Goal: Information Seeking & Learning: Compare options

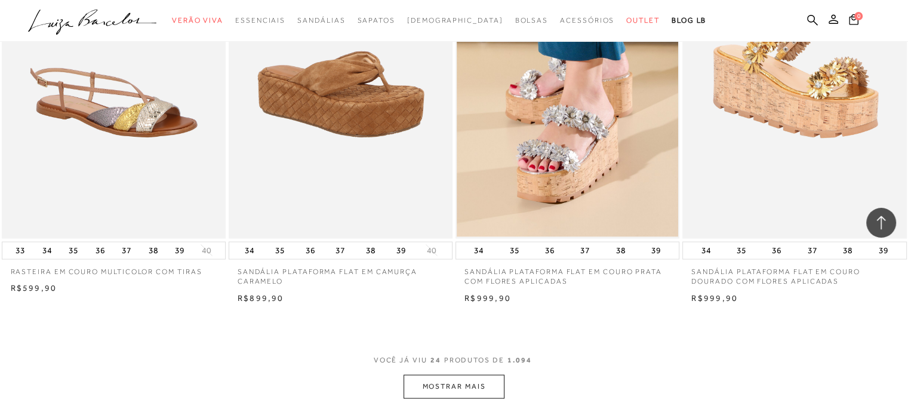
scroll to position [2285, 0]
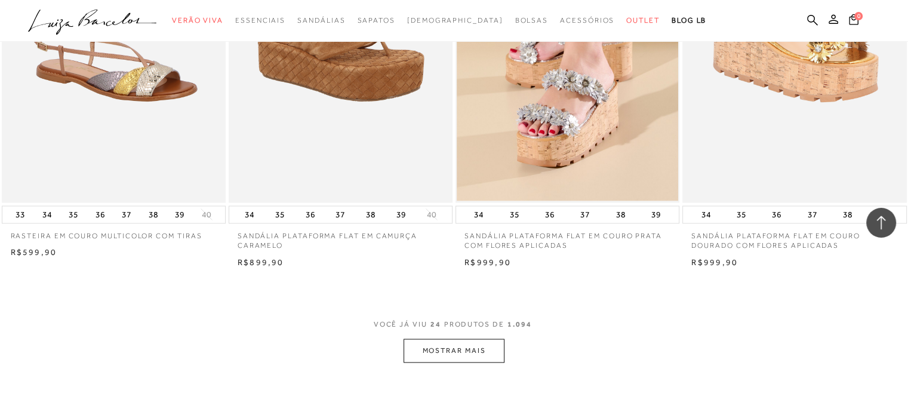
click at [466, 350] on button "MOSTRAR MAIS" at bounding box center [453, 350] width 100 height 23
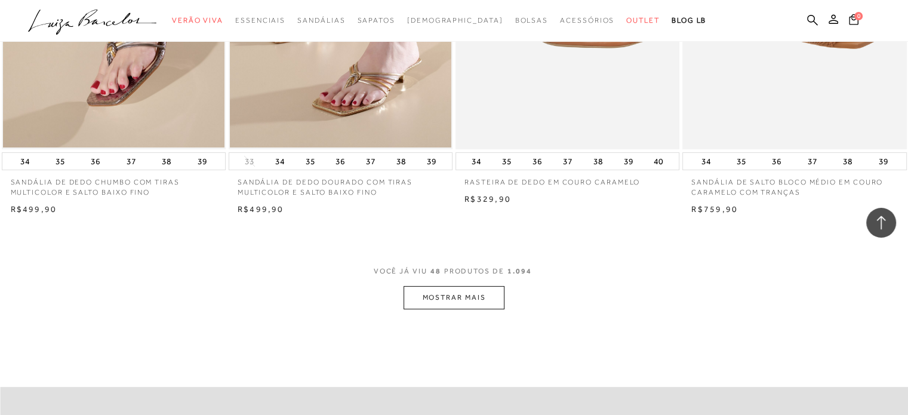
scroll to position [4964, 0]
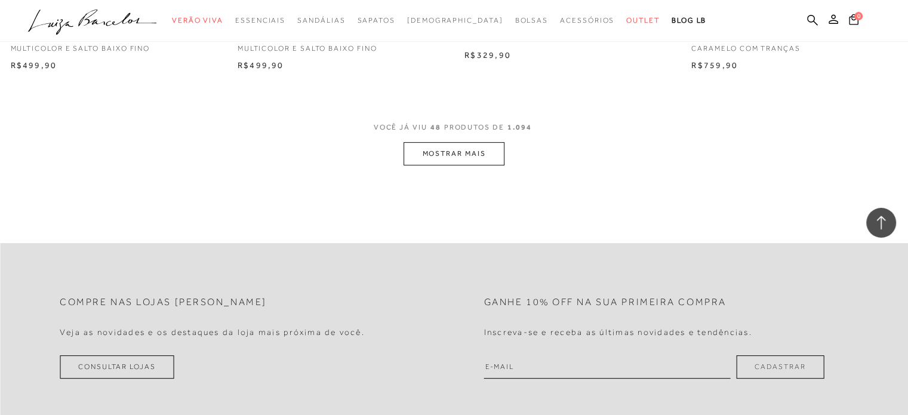
click at [480, 152] on button "MOSTRAR MAIS" at bounding box center [453, 153] width 100 height 23
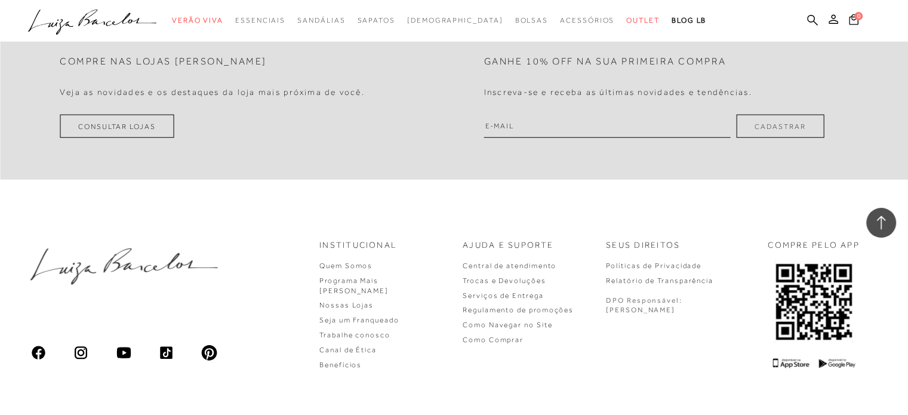
scroll to position [7508, 0]
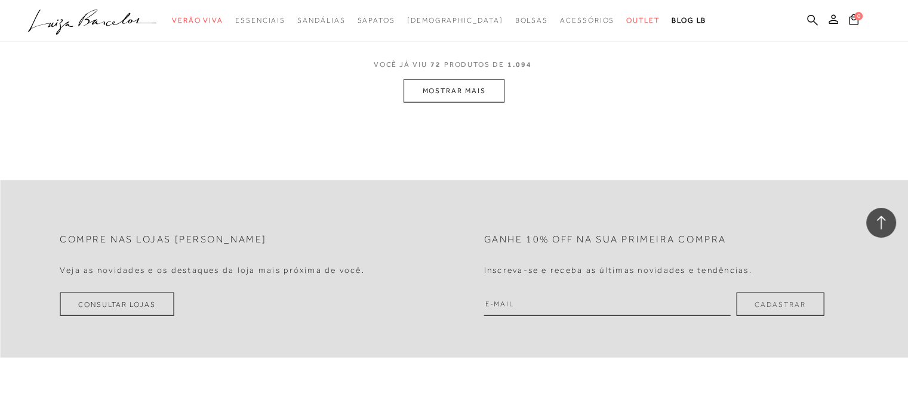
click at [472, 85] on button "MOSTRAR MAIS" at bounding box center [453, 90] width 100 height 23
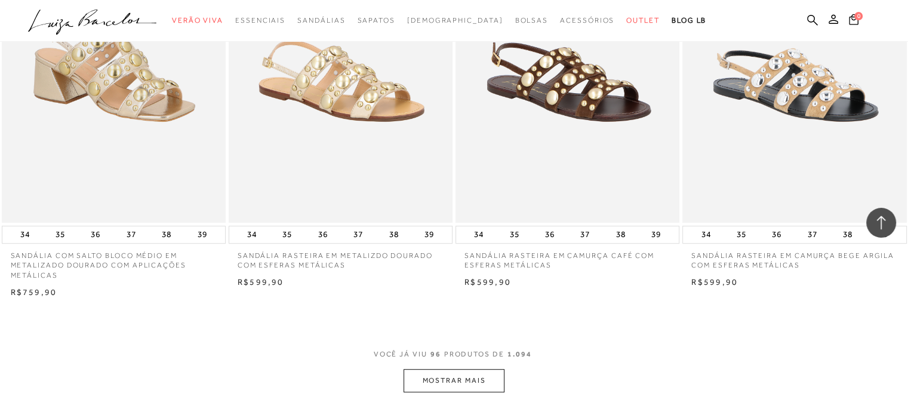
scroll to position [9708, 0]
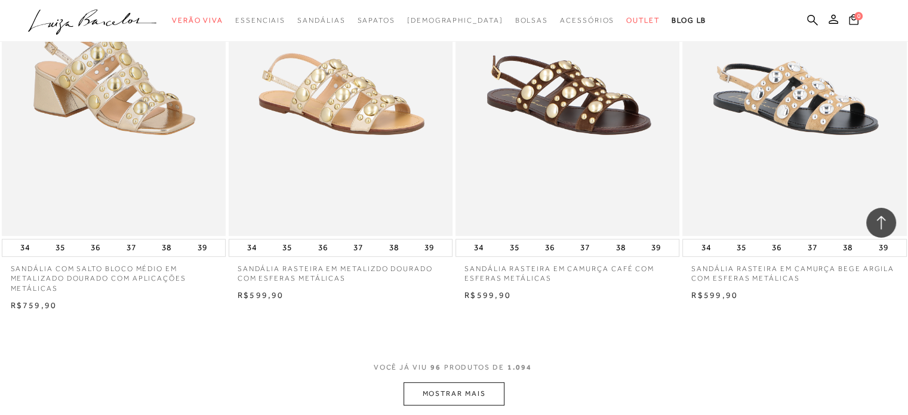
click at [484, 386] on button "MOSTRAR MAIS" at bounding box center [453, 393] width 100 height 23
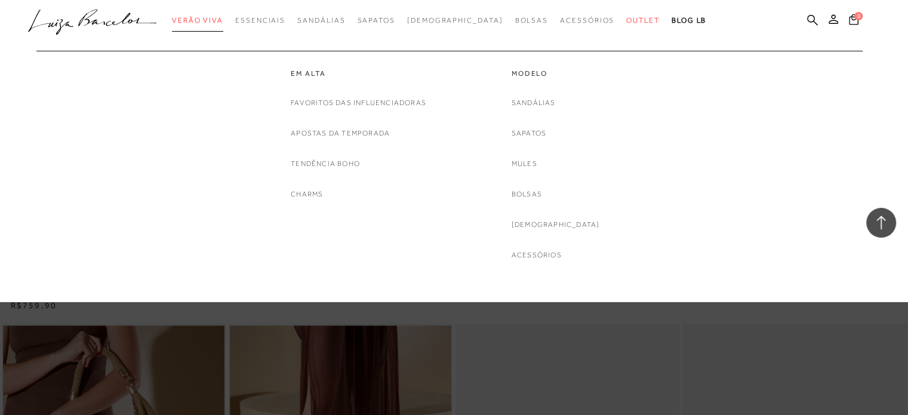
drag, startPoint x: 484, startPoint y: 386, endPoint x: 219, endPoint y: 17, distance: 453.7
click at [219, 17] on span "Verão Viva" at bounding box center [197, 20] width 51 height 8
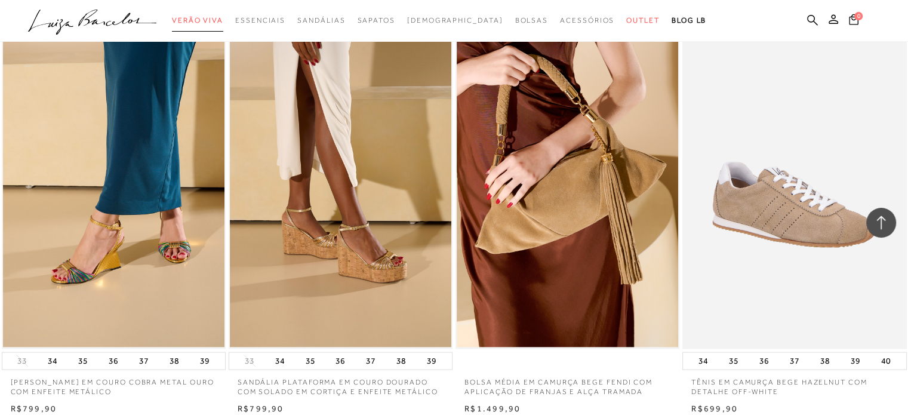
scroll to position [11267, 0]
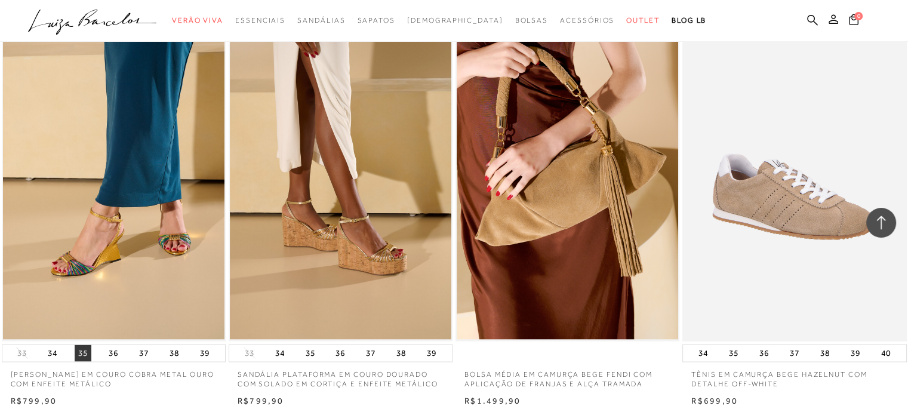
click at [86, 350] on button "35" at bounding box center [83, 352] width 17 height 17
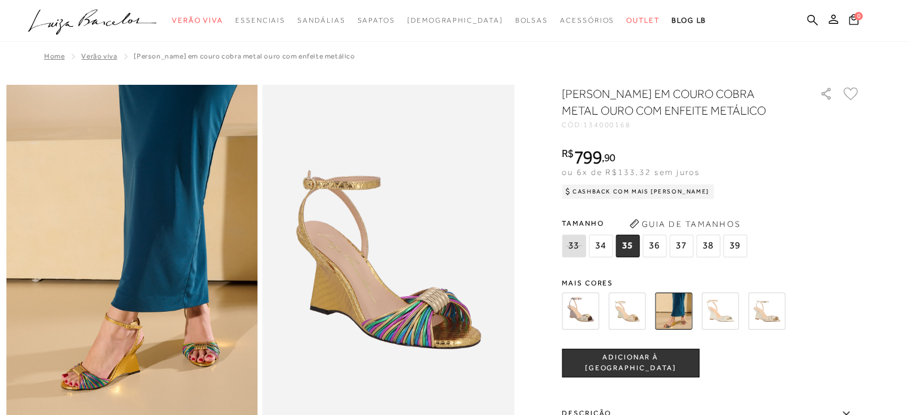
click at [730, 307] on img at bounding box center [719, 310] width 37 height 37
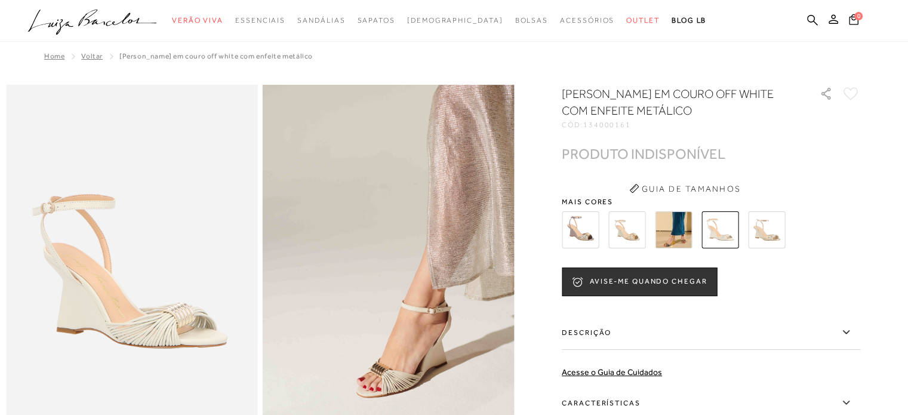
click at [766, 244] on img at bounding box center [766, 229] width 37 height 37
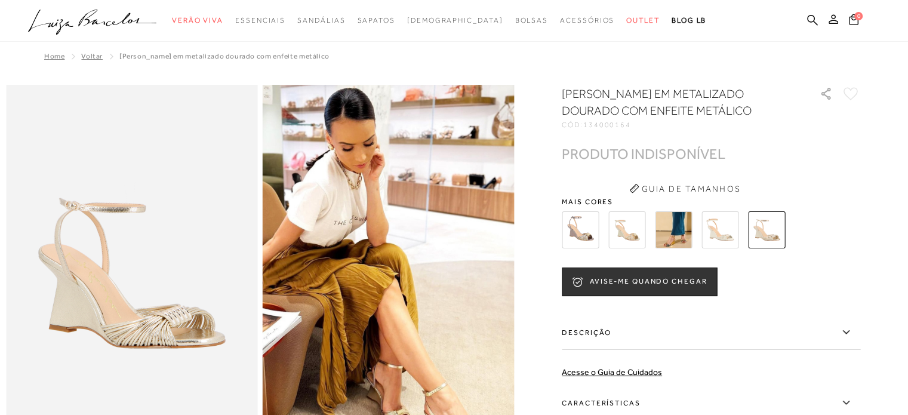
click at [714, 241] on img at bounding box center [719, 229] width 37 height 37
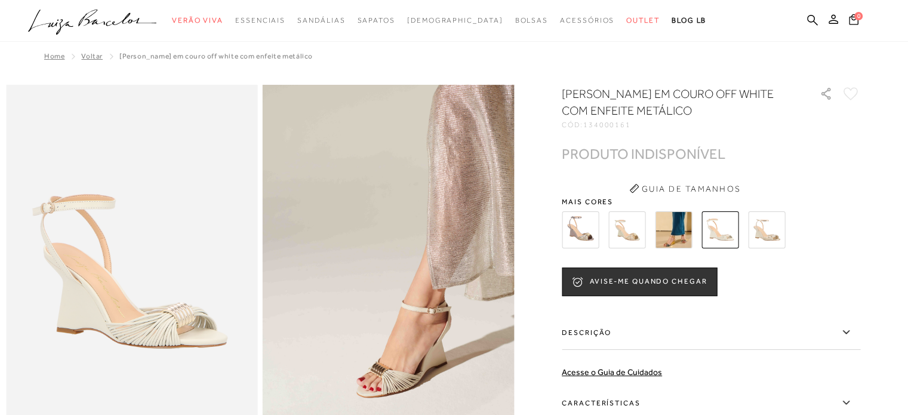
click at [725, 228] on img at bounding box center [719, 229] width 37 height 37
click at [671, 230] on img at bounding box center [673, 229] width 37 height 37
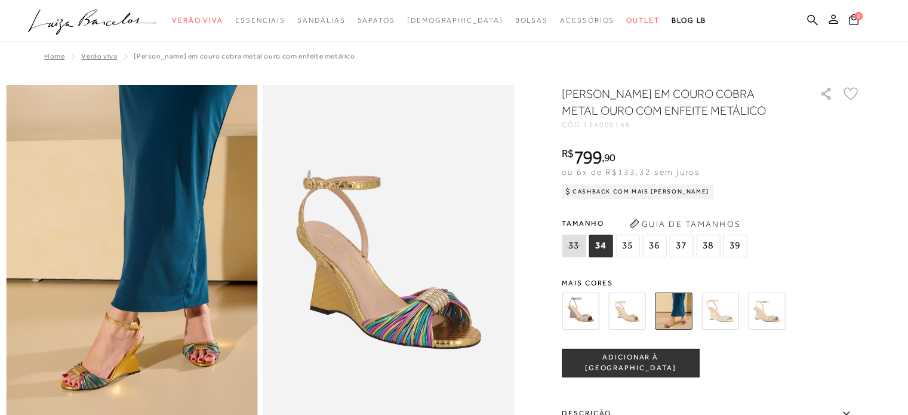
click at [633, 307] on img at bounding box center [626, 310] width 37 height 37
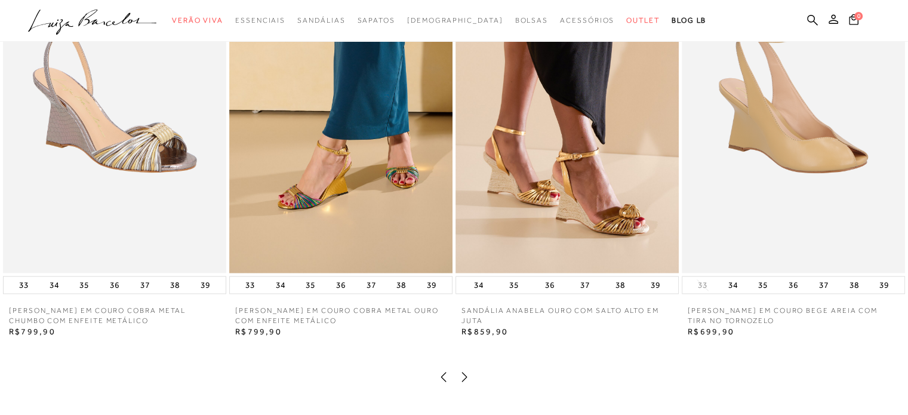
scroll to position [1811, 0]
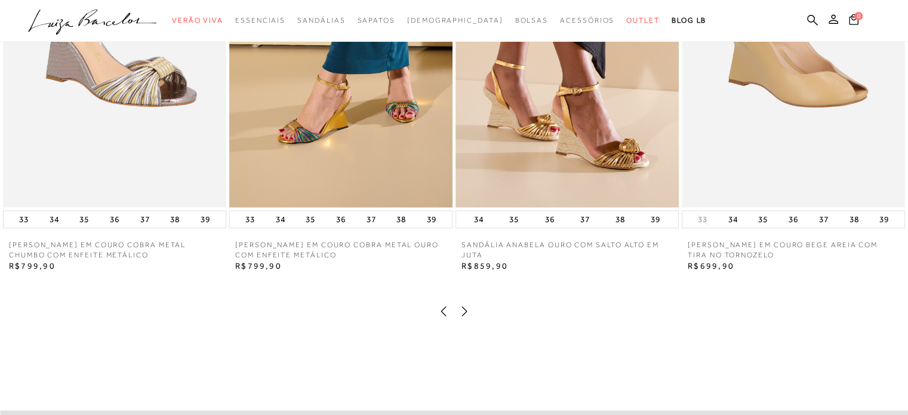
click at [570, 178] on img at bounding box center [566, 39] width 223 height 335
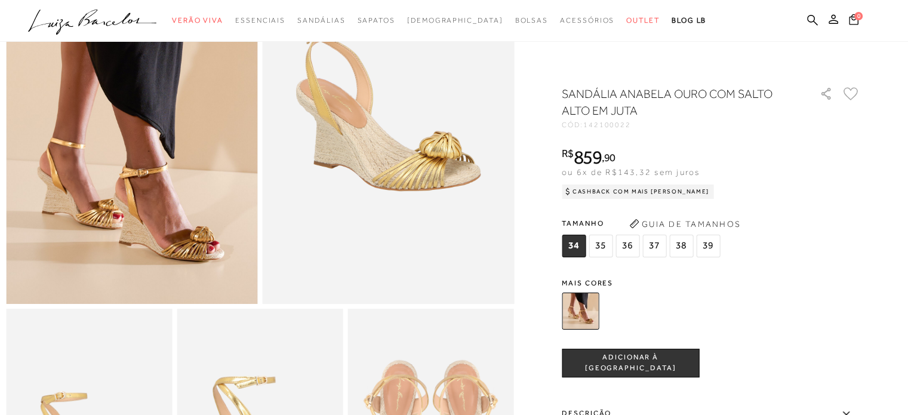
scroll to position [214, 0]
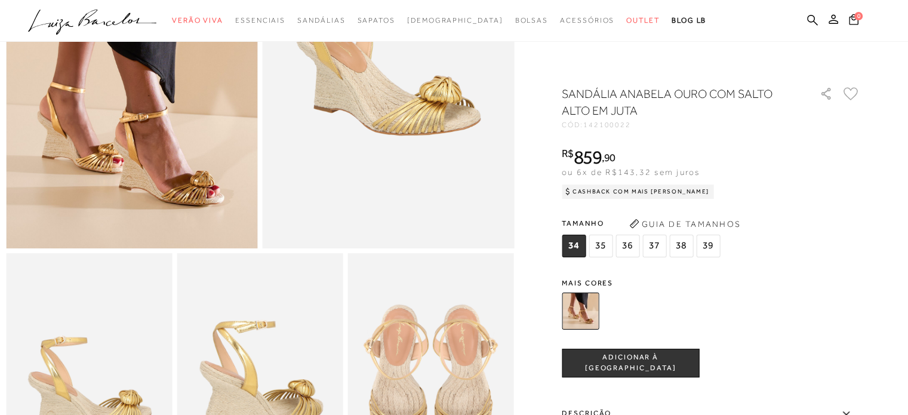
click at [605, 410] on label "Descrição" at bounding box center [711, 413] width 298 height 35
click at [0, 0] on input "Descrição" at bounding box center [0, 0] width 0 height 0
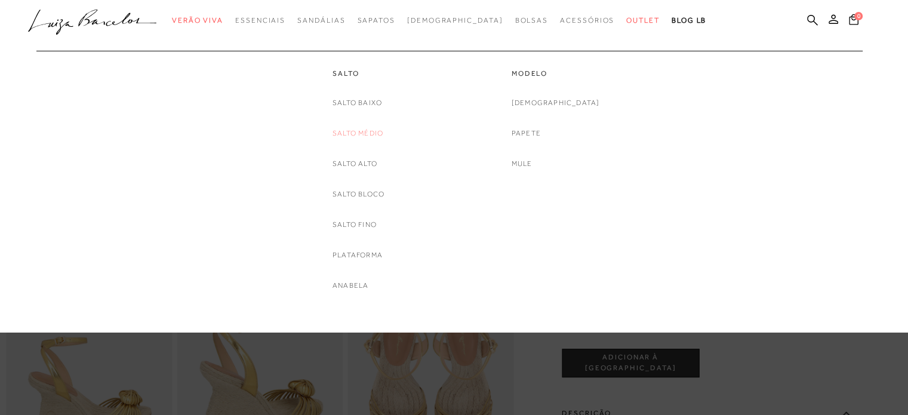
click at [362, 134] on link "Salto Médio" at bounding box center [357, 133] width 51 height 13
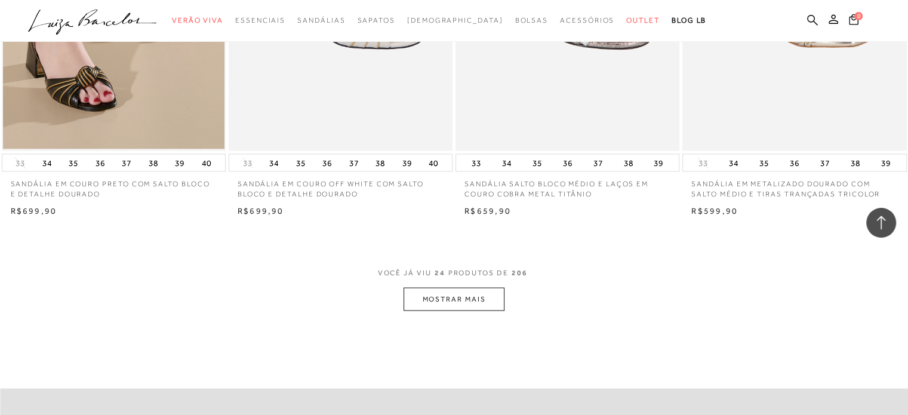
scroll to position [2387, 0]
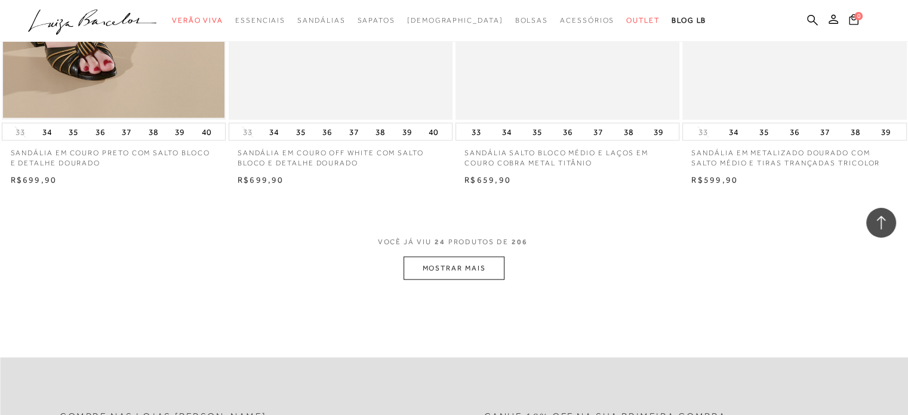
click at [485, 264] on button "MOSTRAR MAIS" at bounding box center [453, 268] width 100 height 23
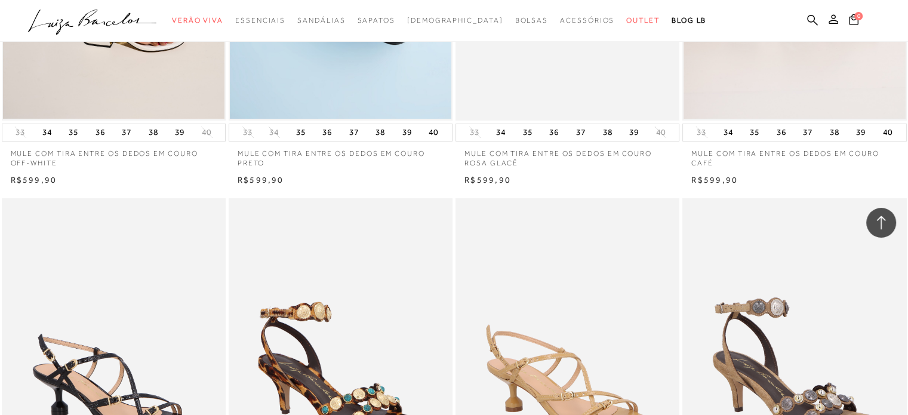
scroll to position [4269, 0]
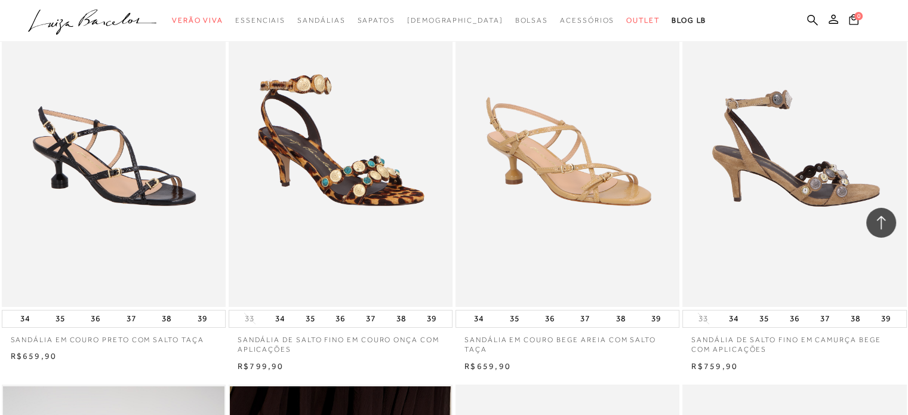
click at [794, 200] on img at bounding box center [794, 139] width 223 height 336
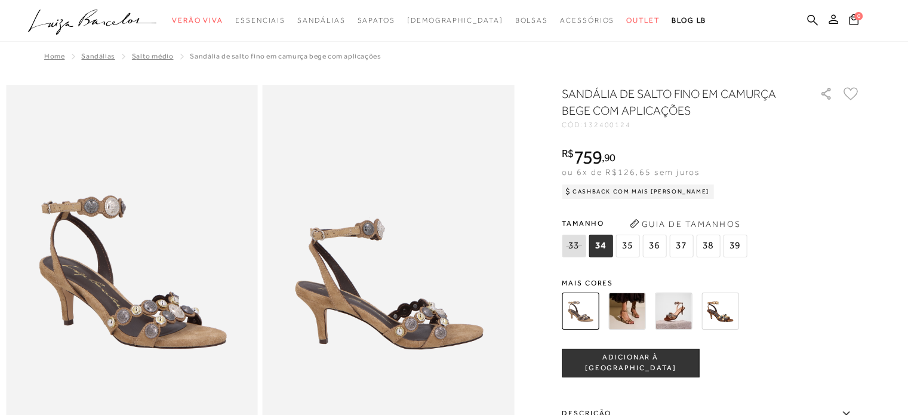
click at [584, 302] on img at bounding box center [580, 310] width 37 height 37
click at [633, 246] on span "35" at bounding box center [627, 246] width 24 height 23
click at [580, 315] on img at bounding box center [580, 310] width 37 height 37
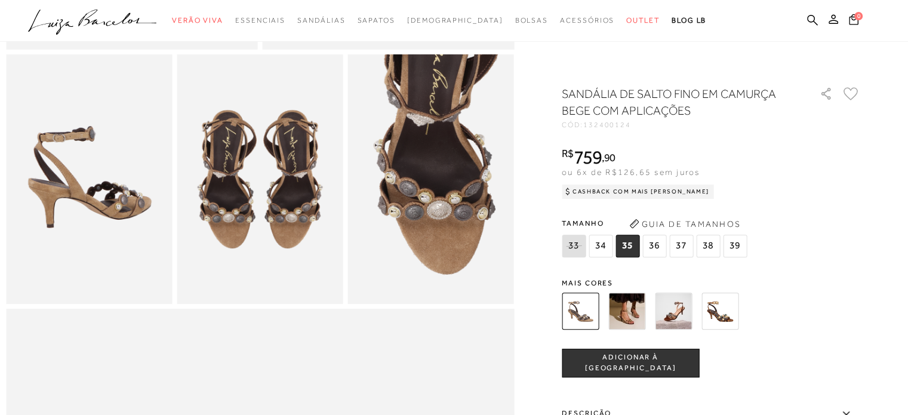
scroll to position [477, 0]
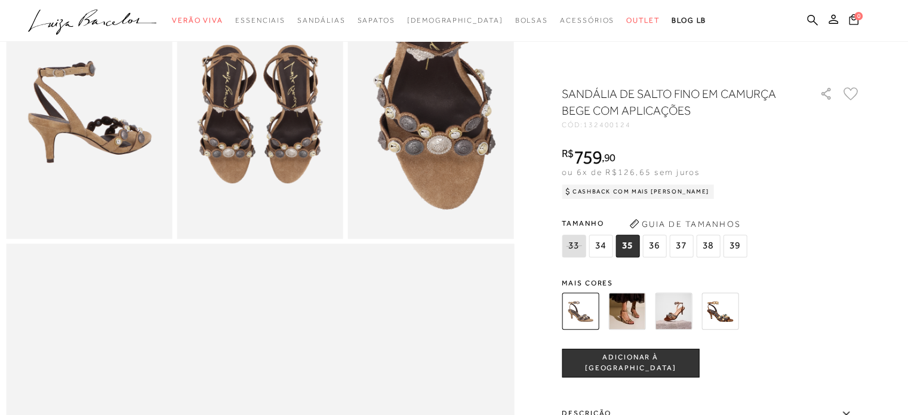
click at [726, 312] on img at bounding box center [719, 310] width 37 height 37
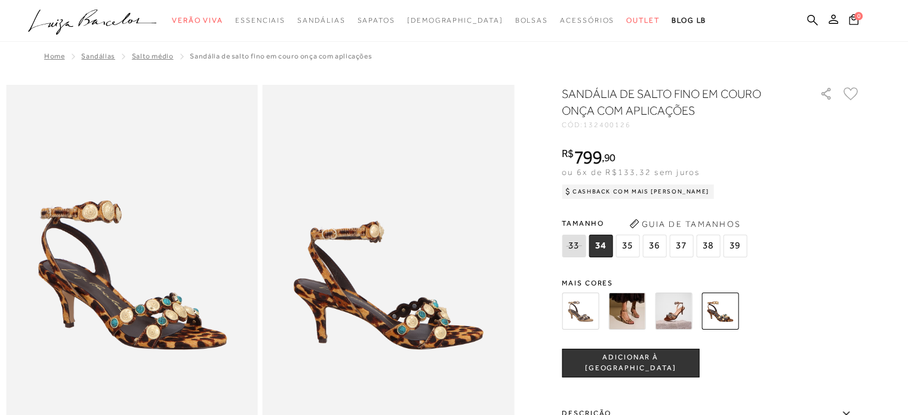
click at [683, 308] on img at bounding box center [673, 310] width 37 height 37
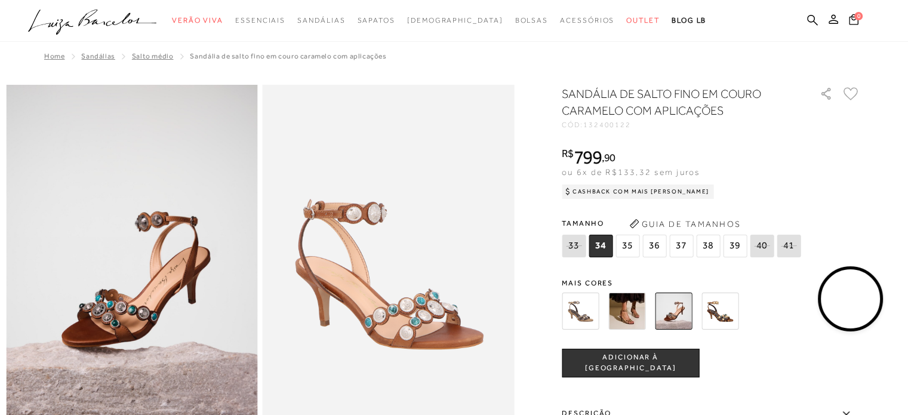
click at [592, 306] on img at bounding box center [580, 310] width 37 height 37
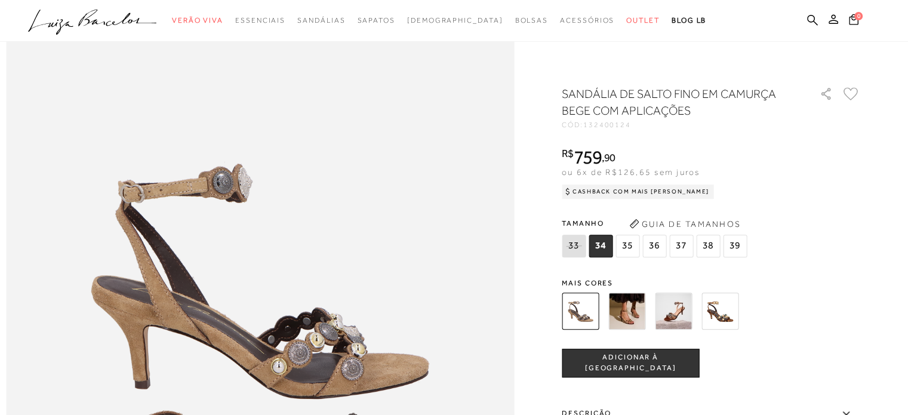
scroll to position [739, 0]
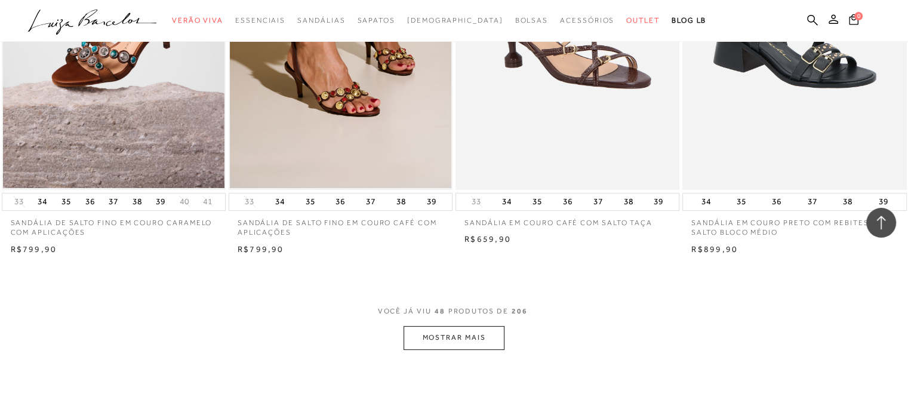
scroll to position [4966, 0]
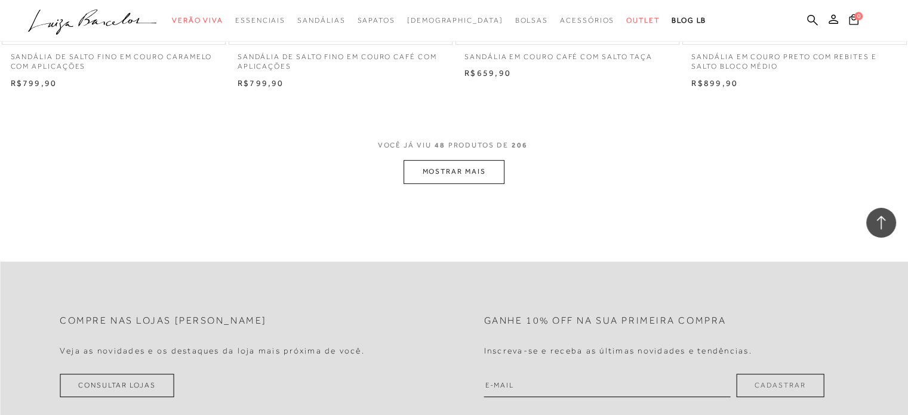
click at [448, 167] on button "MOSTRAR MAIS" at bounding box center [453, 171] width 100 height 23
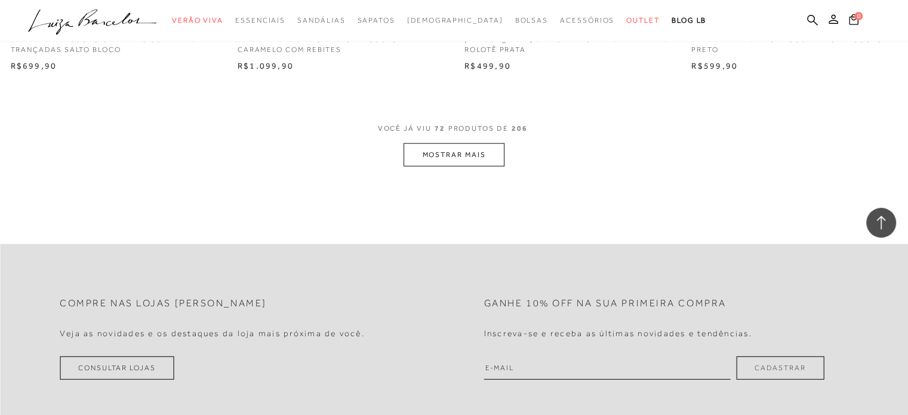
scroll to position [7523, 0]
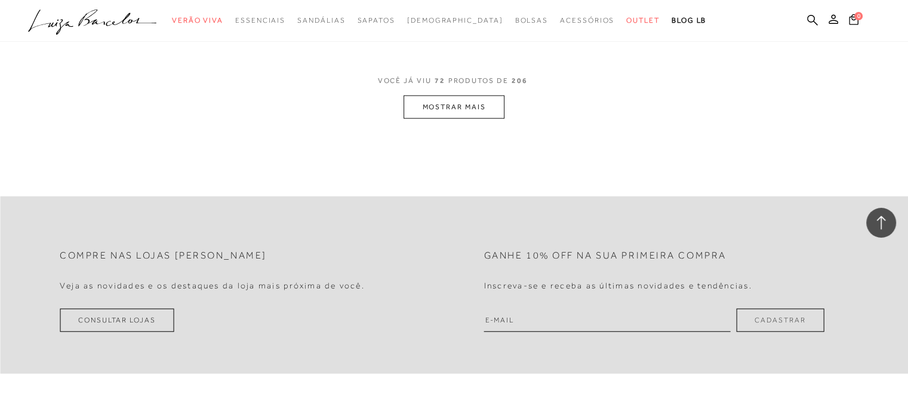
click at [450, 109] on button "MOSTRAR MAIS" at bounding box center [453, 106] width 100 height 23
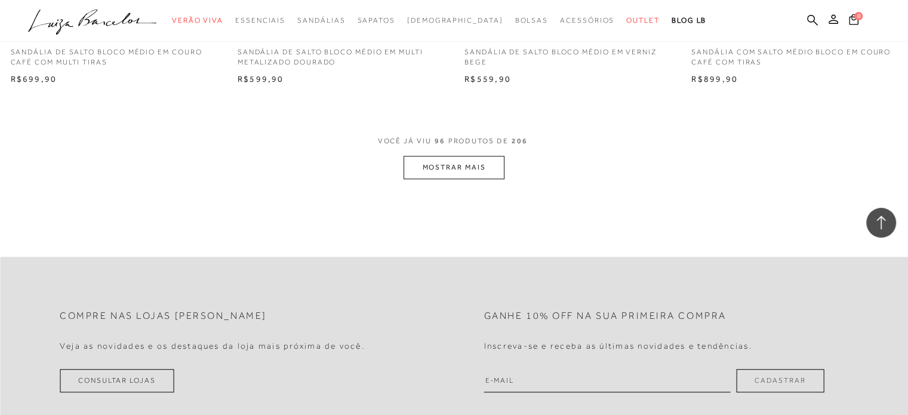
scroll to position [9992, 0]
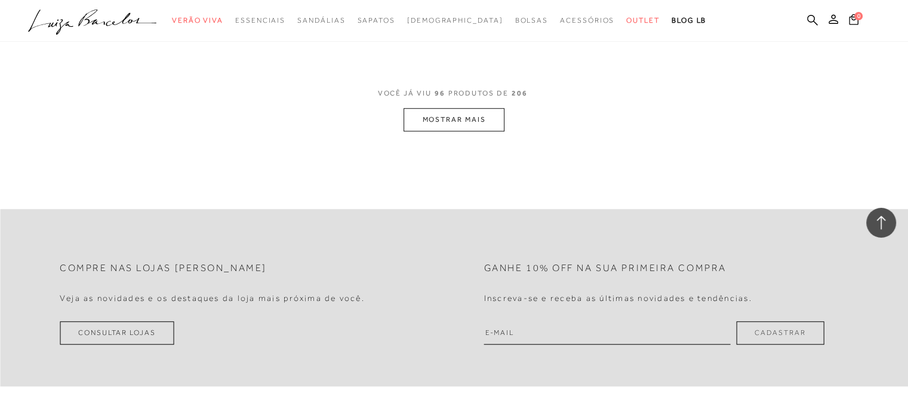
click at [466, 116] on button "MOSTRAR MAIS" at bounding box center [453, 119] width 100 height 23
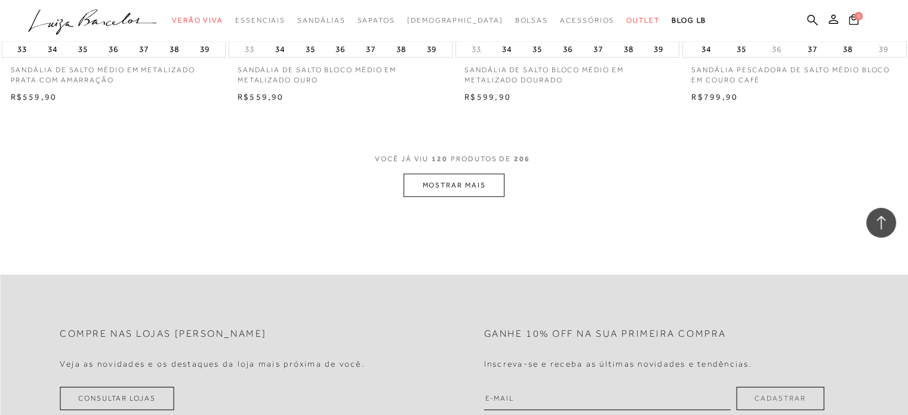
scroll to position [12534, 0]
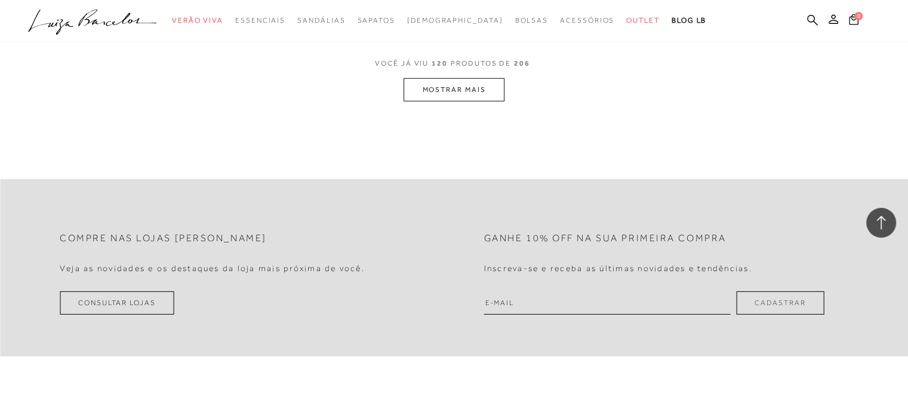
click at [446, 84] on button "MOSTRAR MAIS" at bounding box center [453, 89] width 100 height 23
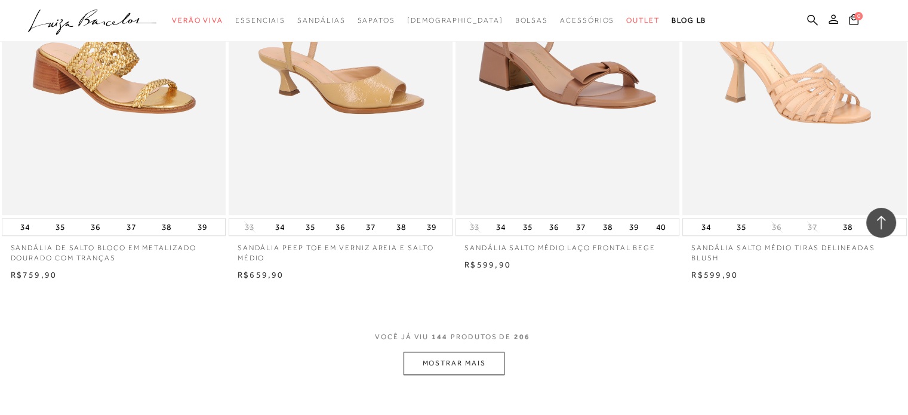
scroll to position [14861, 0]
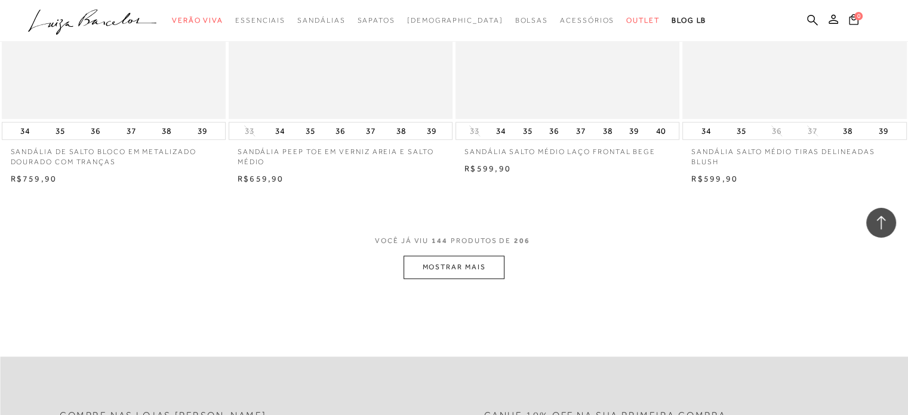
click at [464, 261] on button "MOSTRAR MAIS" at bounding box center [453, 266] width 100 height 23
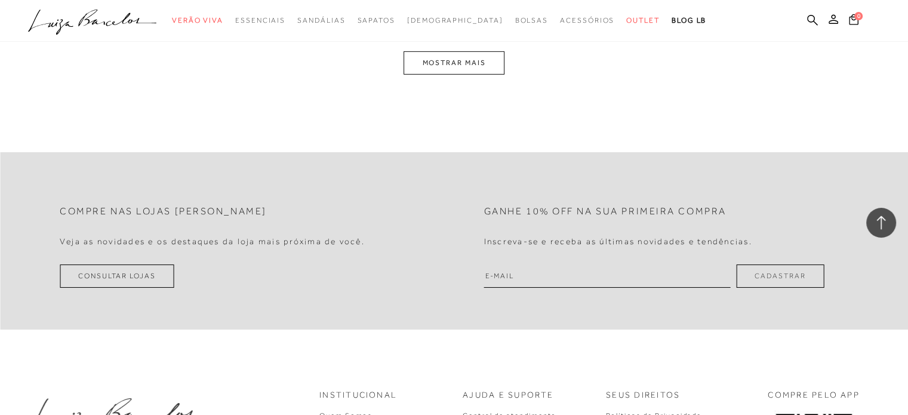
scroll to position [17559, 0]
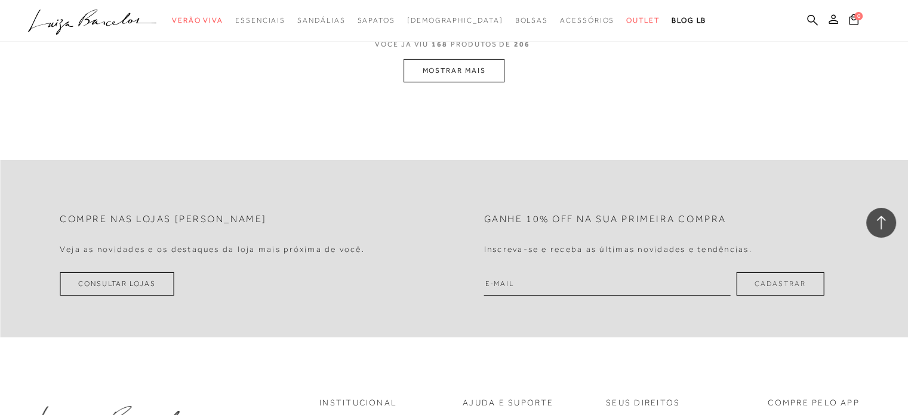
click at [433, 73] on button "MOSTRAR MAIS" at bounding box center [453, 70] width 100 height 23
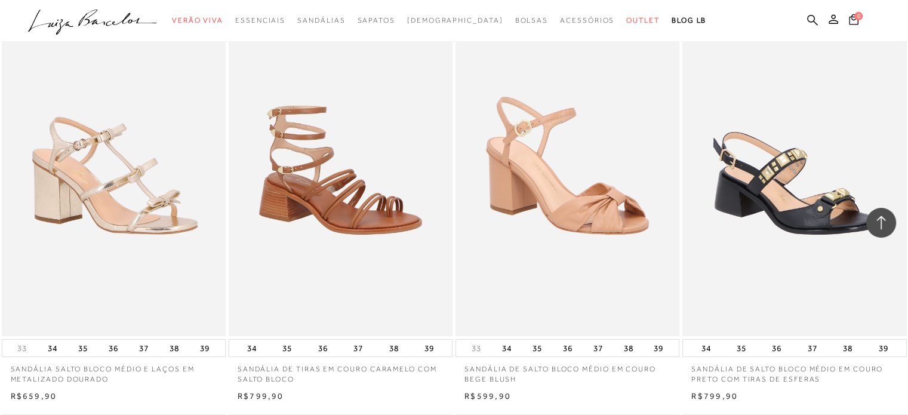
scroll to position [20042, 0]
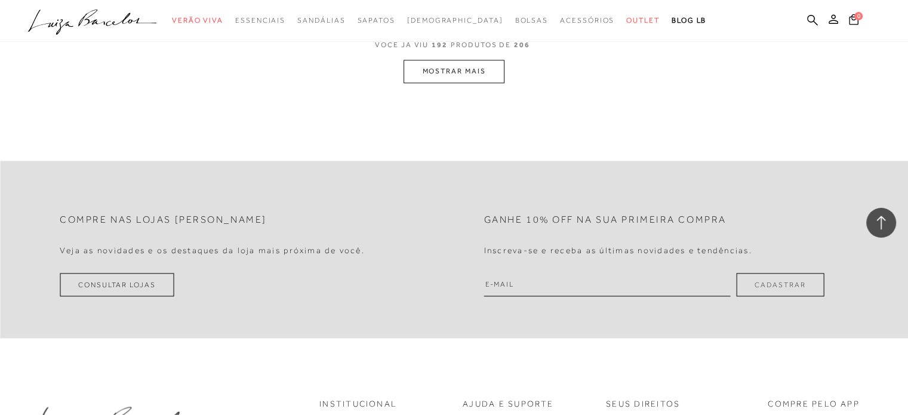
click at [466, 76] on button "MOSTRAR MAIS" at bounding box center [453, 71] width 100 height 23
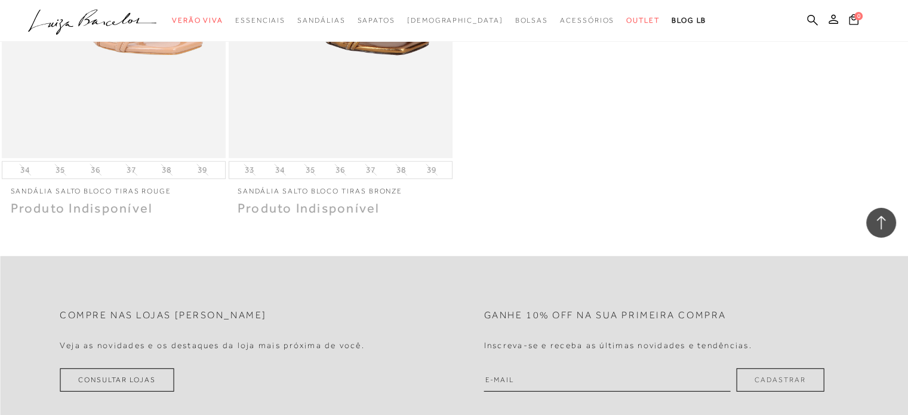
scroll to position [21682, 0]
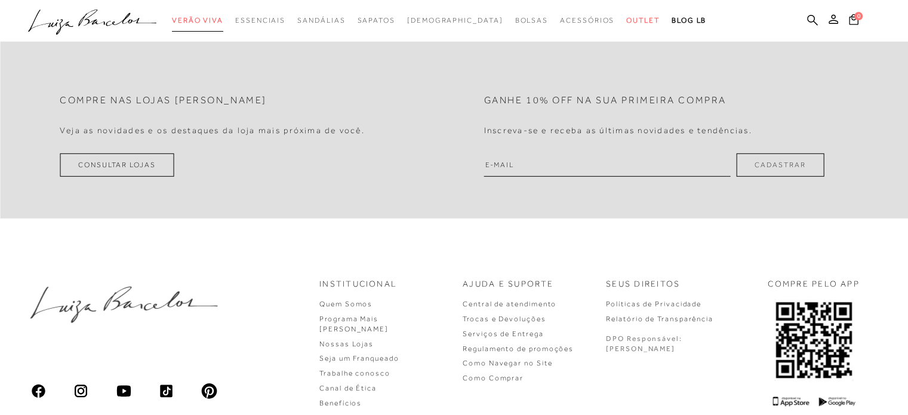
click at [214, 19] on span "Verão Viva" at bounding box center [197, 20] width 51 height 8
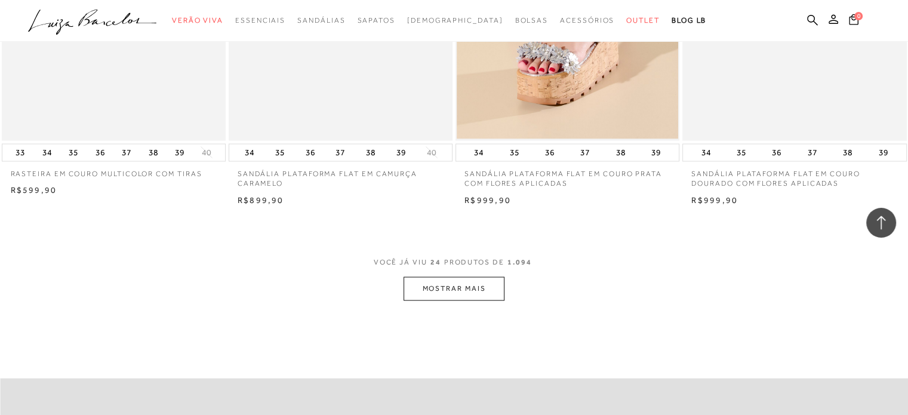
scroll to position [2377, 0]
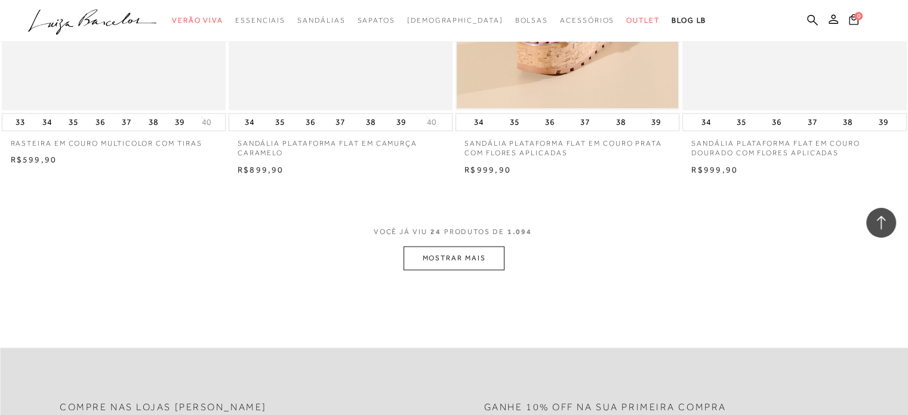
click at [456, 255] on button "MOSTRAR MAIS" at bounding box center [453, 257] width 100 height 23
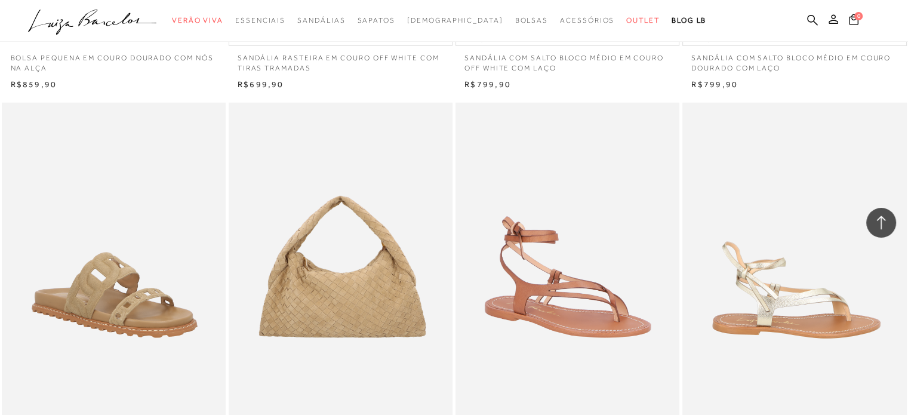
scroll to position [3662, 0]
